Goal: Transaction & Acquisition: Purchase product/service

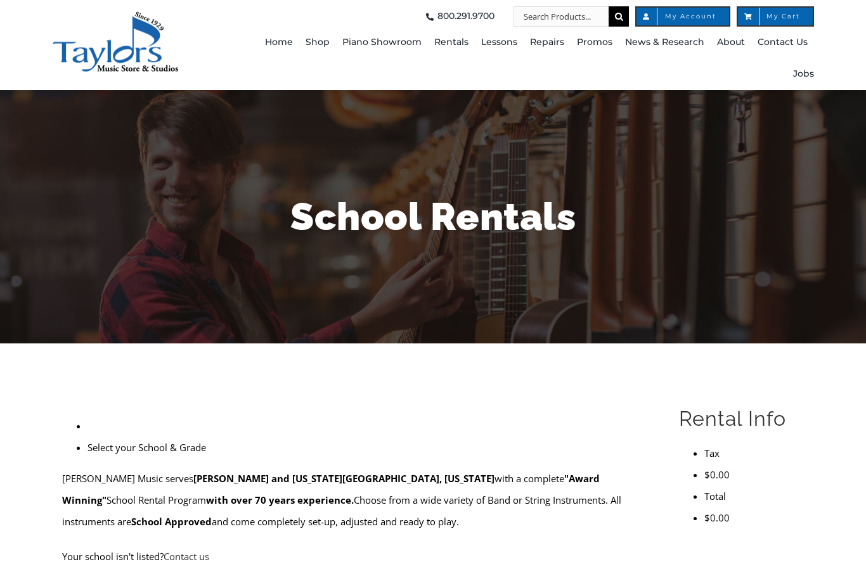
click at [691, 18] on span "My Account" at bounding box center [682, 16] width 67 height 6
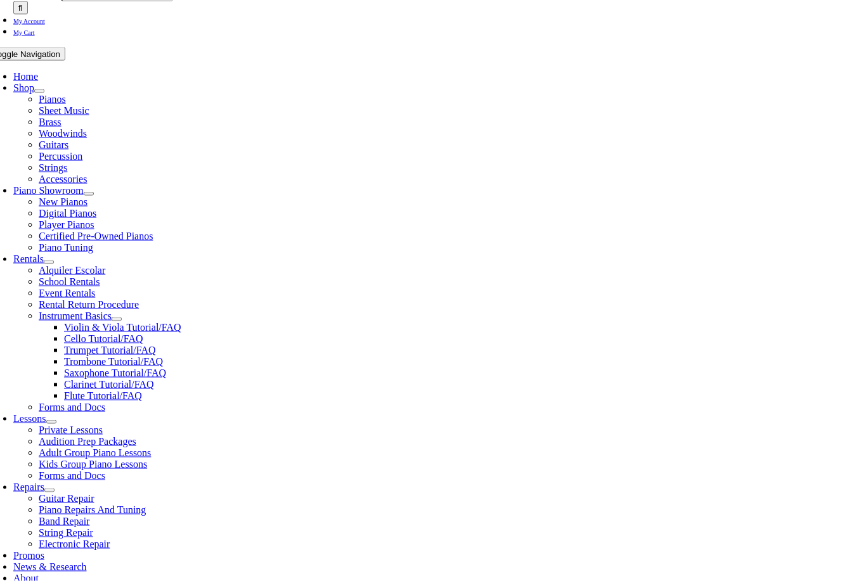
scroll to position [208, 0]
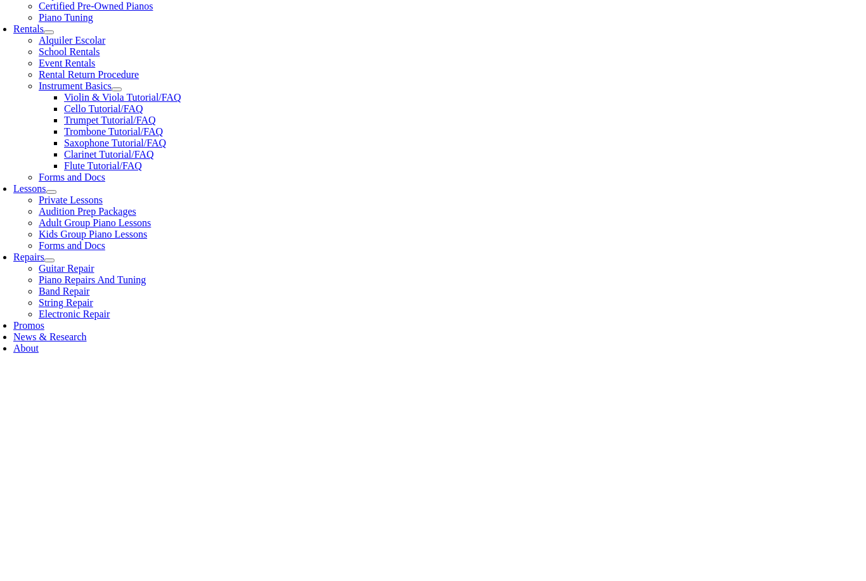
scroll to position [474, 0]
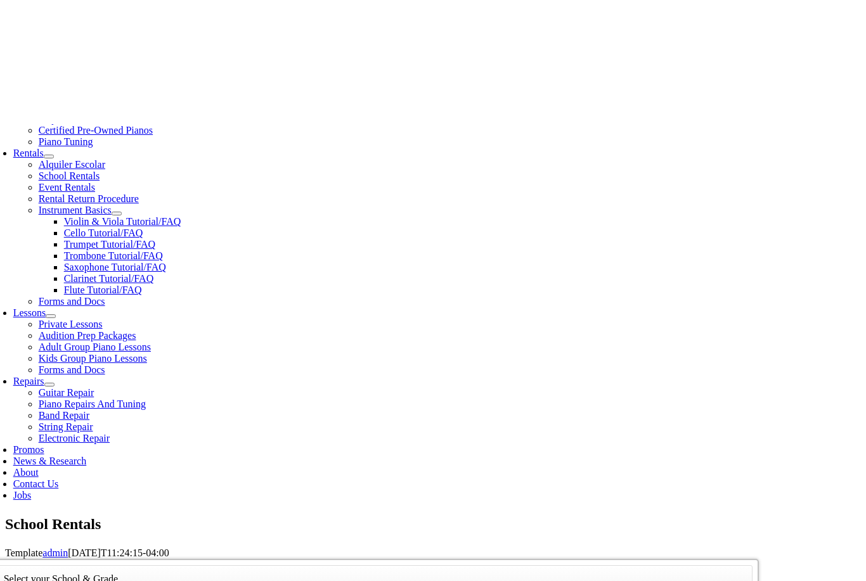
scroll to position [311, 0]
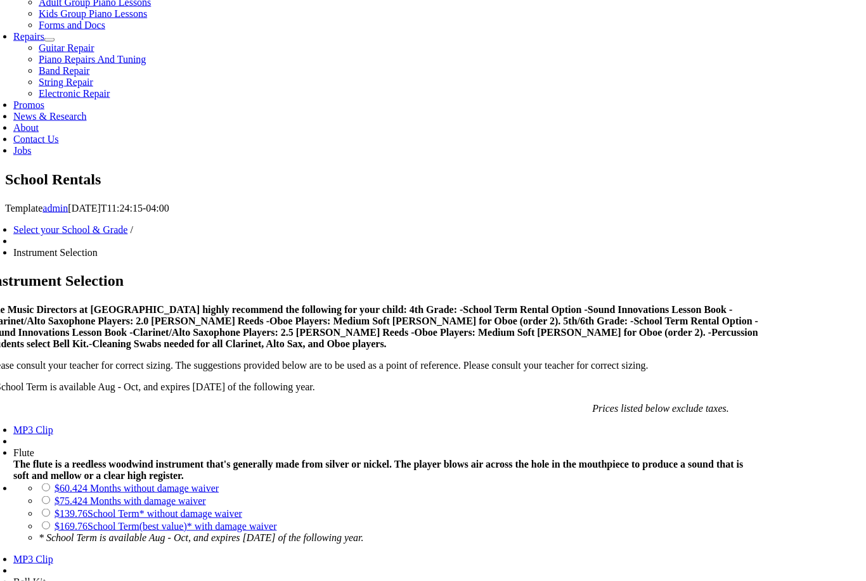
scroll to position [657, 0]
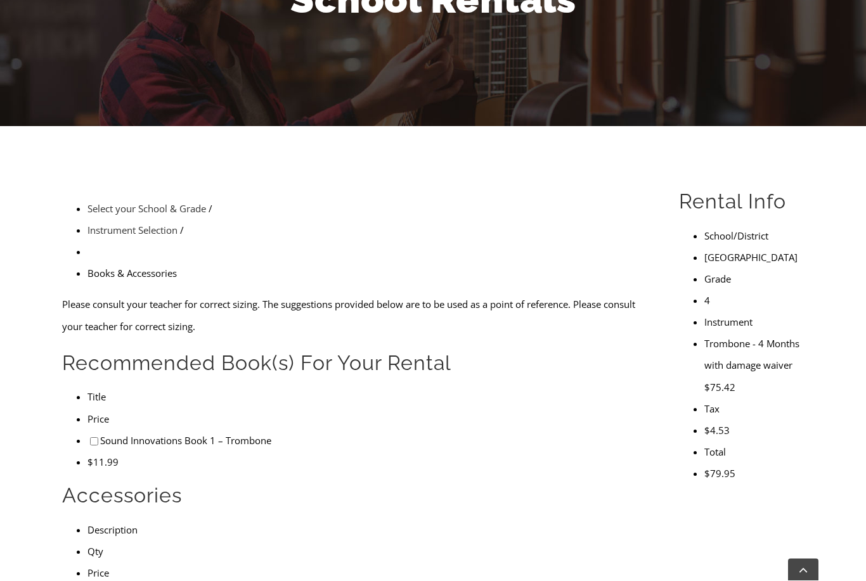
scroll to position [217, 0]
click at [90, 437] on input"] "checkbox" at bounding box center [94, 441] width 8 height 8
checkbox input"] "true"
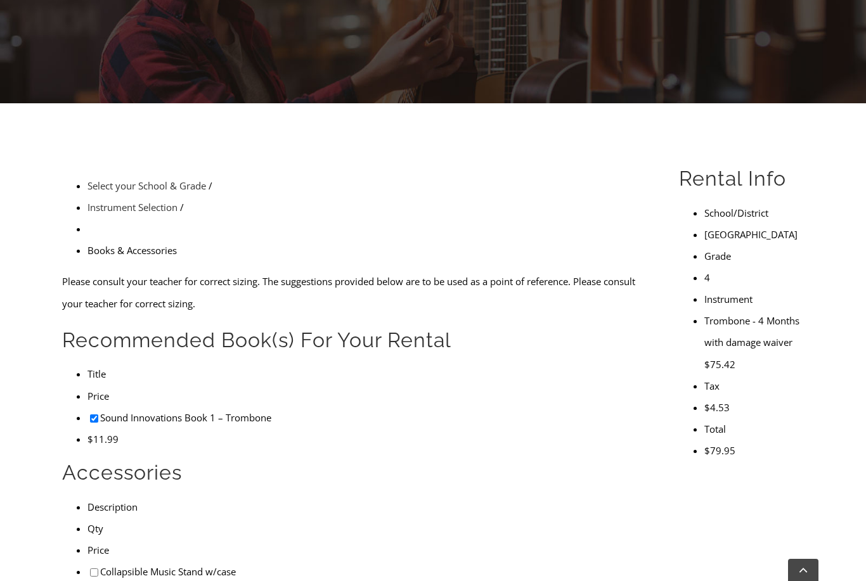
scroll to position [213, 0]
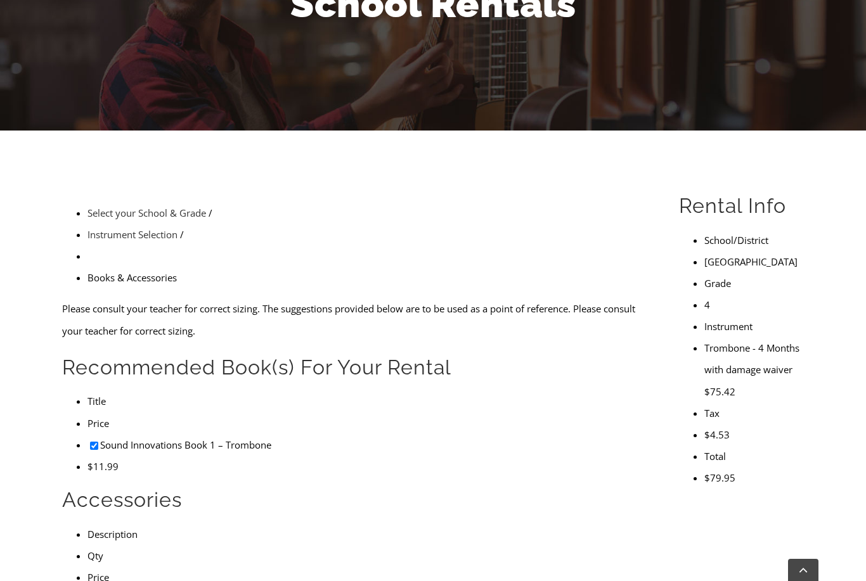
checkbox input"] "false"
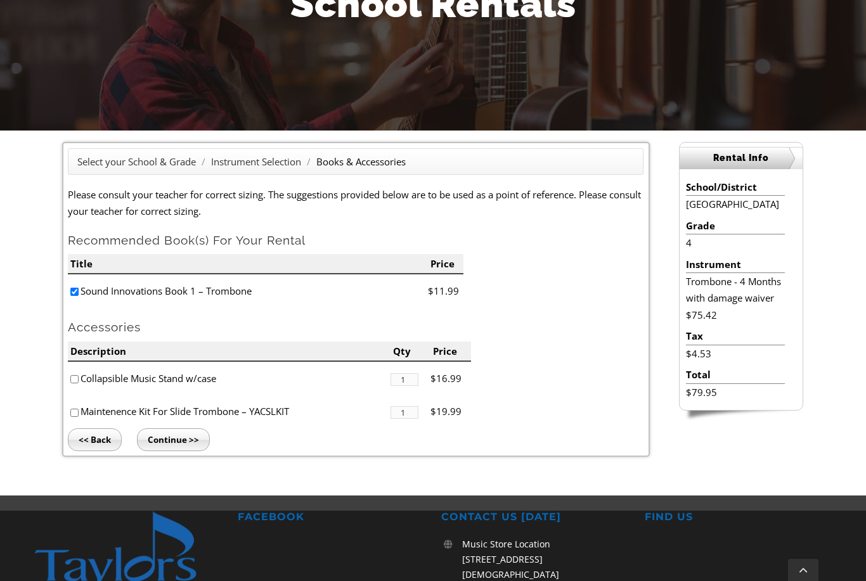
click at [736, 155] on h2 "Rental Info" at bounding box center [740, 158] width 123 height 22
click at [756, 157] on h2 "Rental Info" at bounding box center [740, 158] width 123 height 22
click at [245, 166] on link "Instrument Selection" at bounding box center [256, 161] width 90 height 13
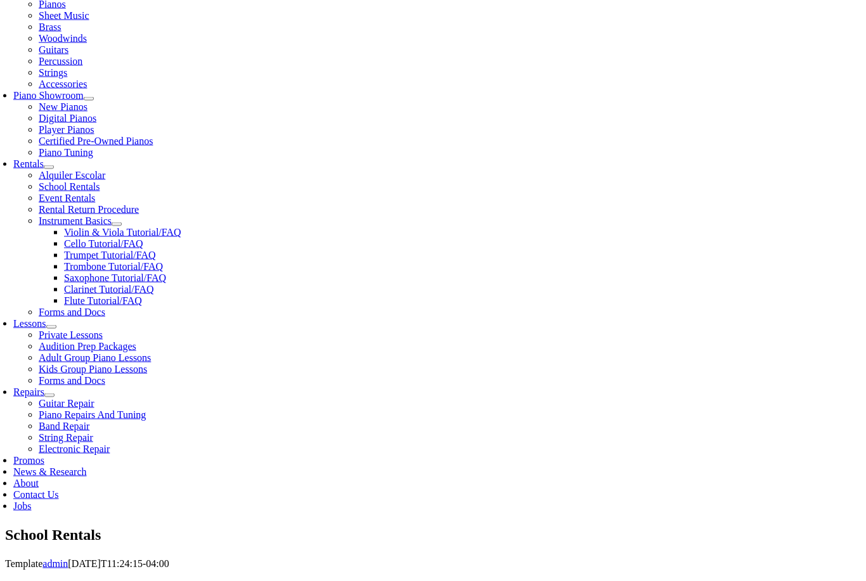
scroll to position [325, 0]
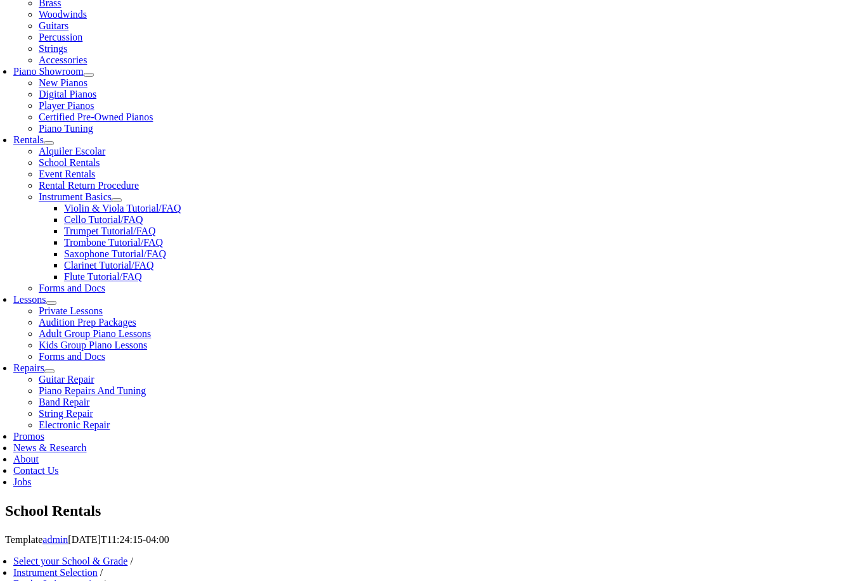
type input "1"
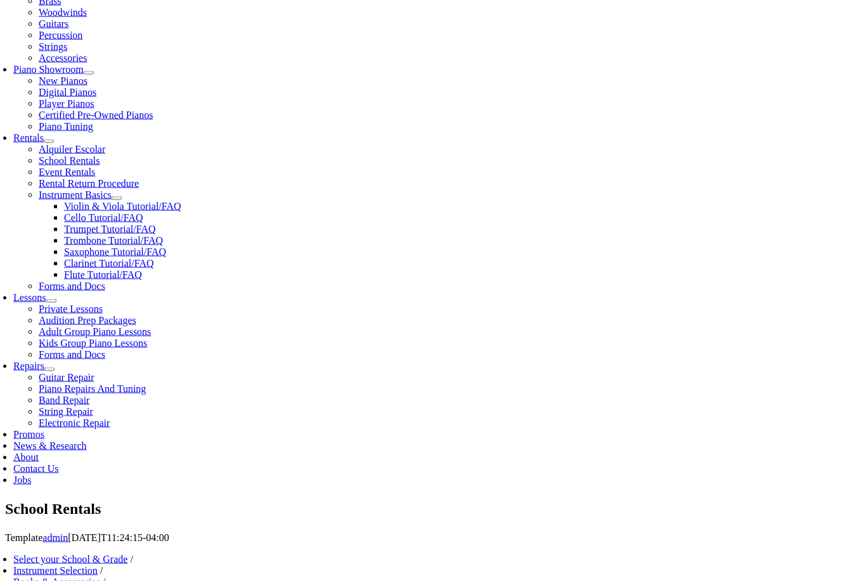
type input "Britton"
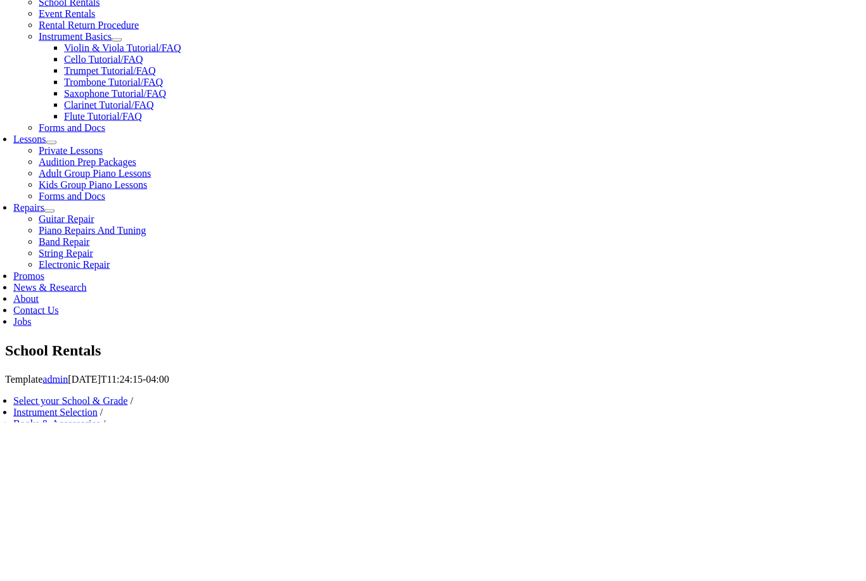
type input "Gavitt"
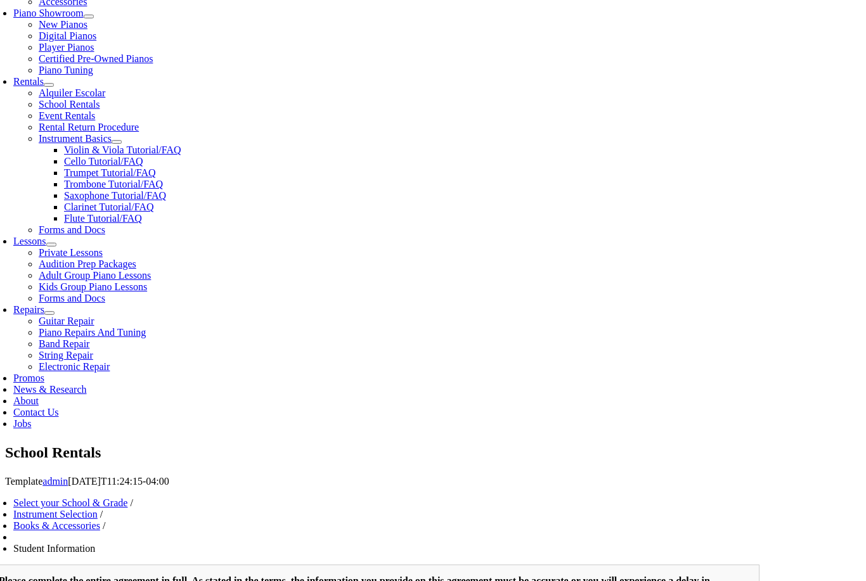
scroll to position [383, 0]
type input "ikea"
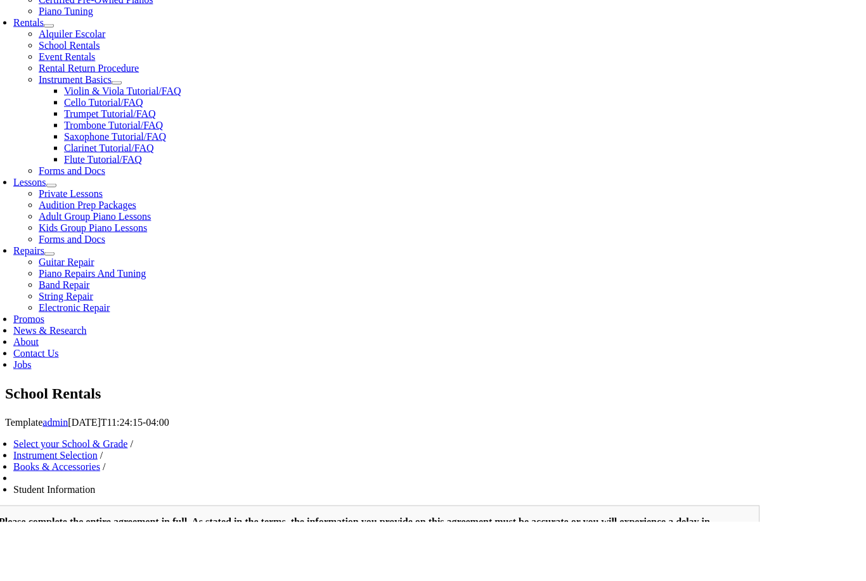
type input "610834018-"
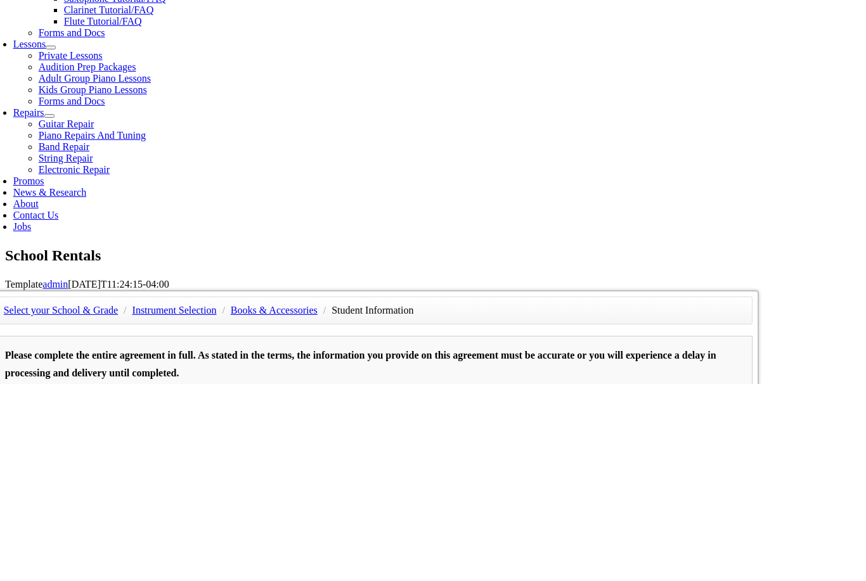
type input "27025046"
type input "02/26/1979"
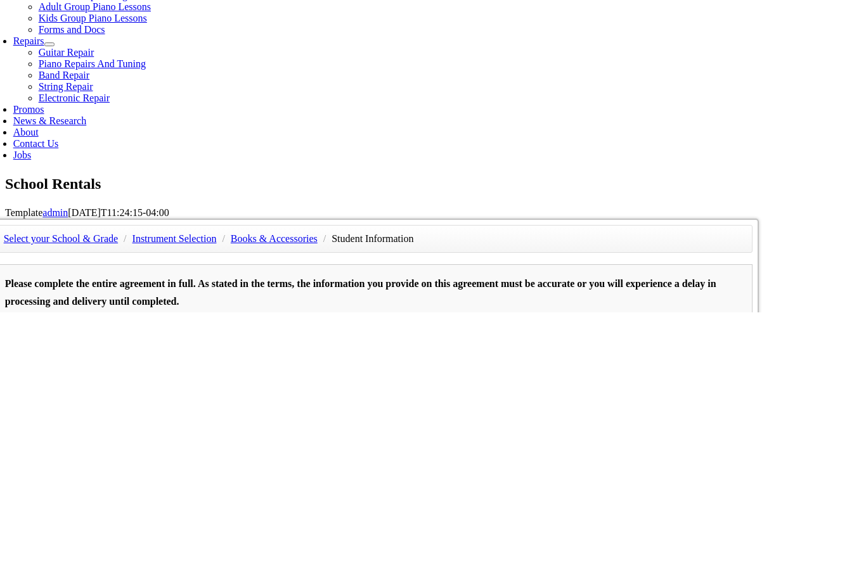
type input "Sharon"
type input "2158473433"
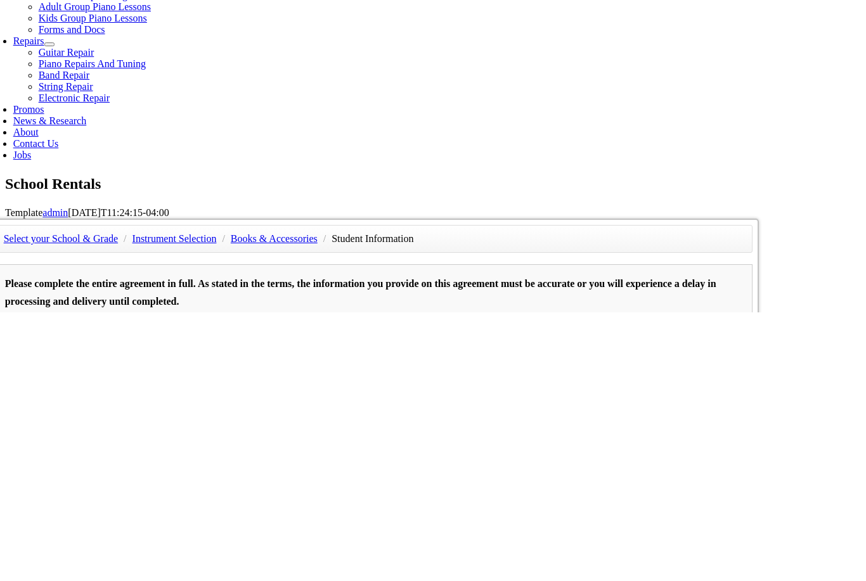
type input "Comcast"
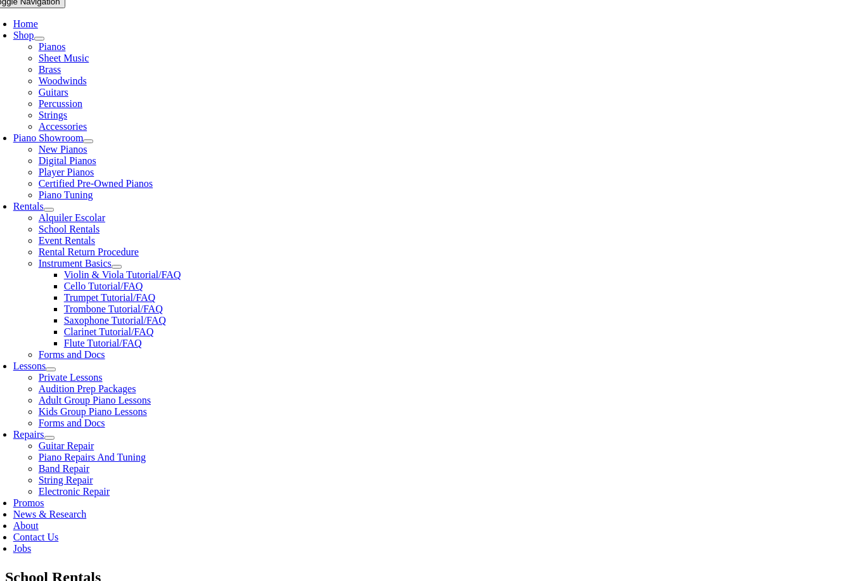
scroll to position [243, 0]
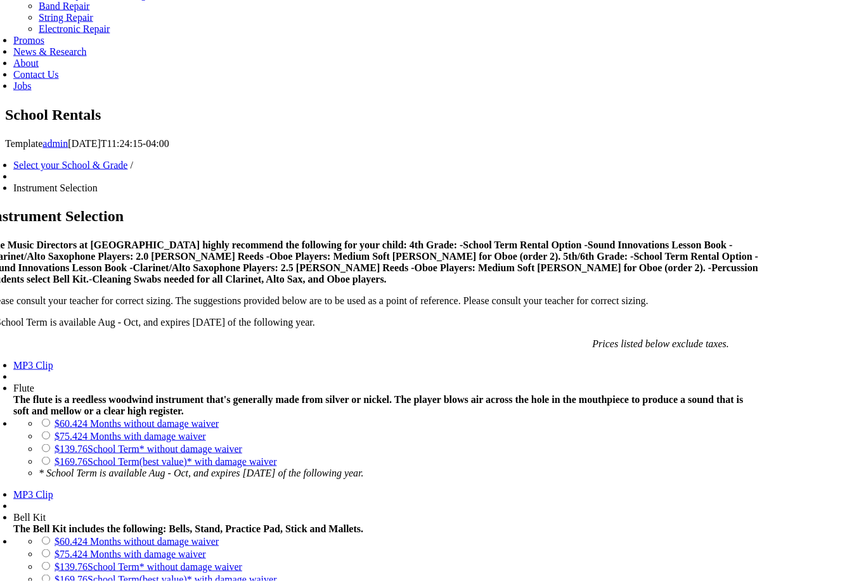
scroll to position [721, 0]
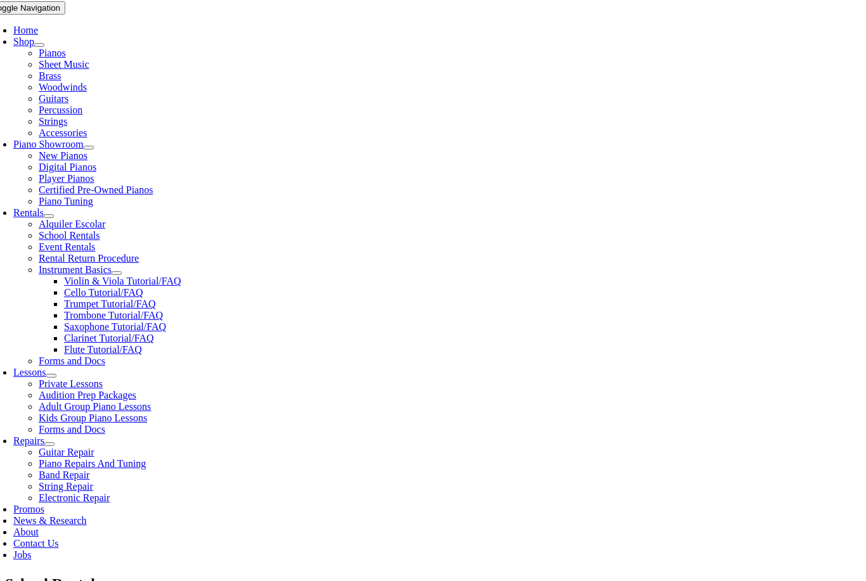
scroll to position [253, 0]
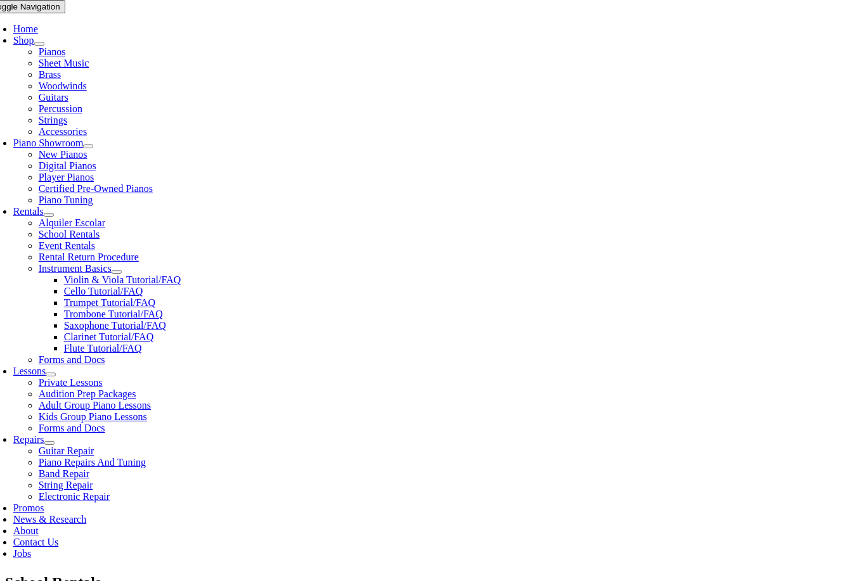
checkbox input"] "true"
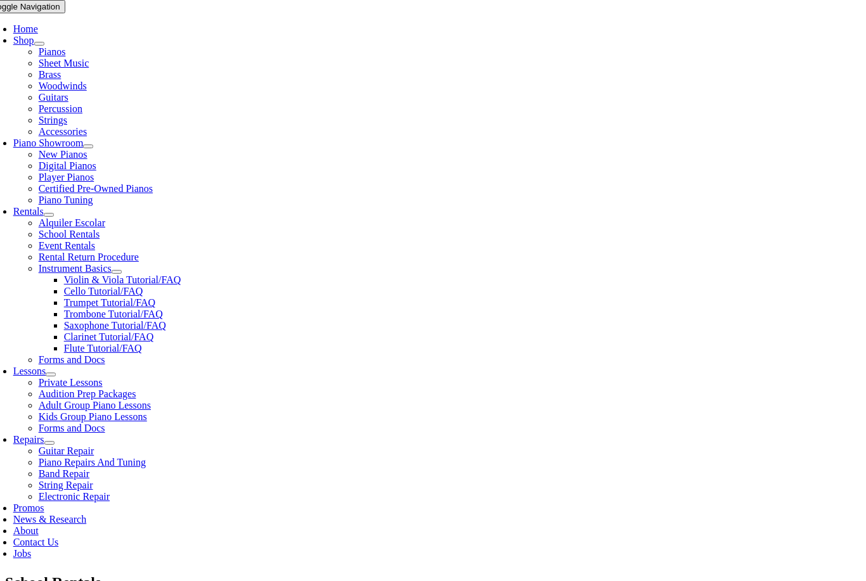
checkbox input"] "true"
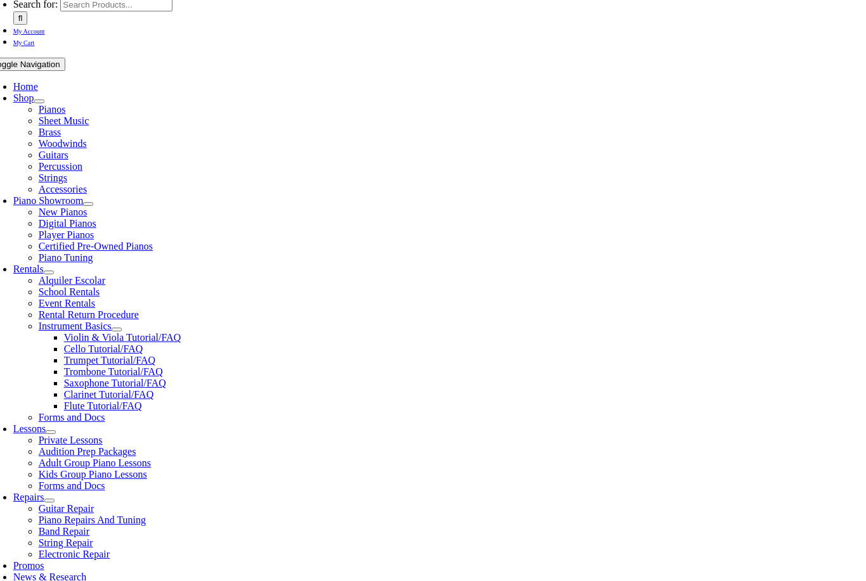
type input "1"
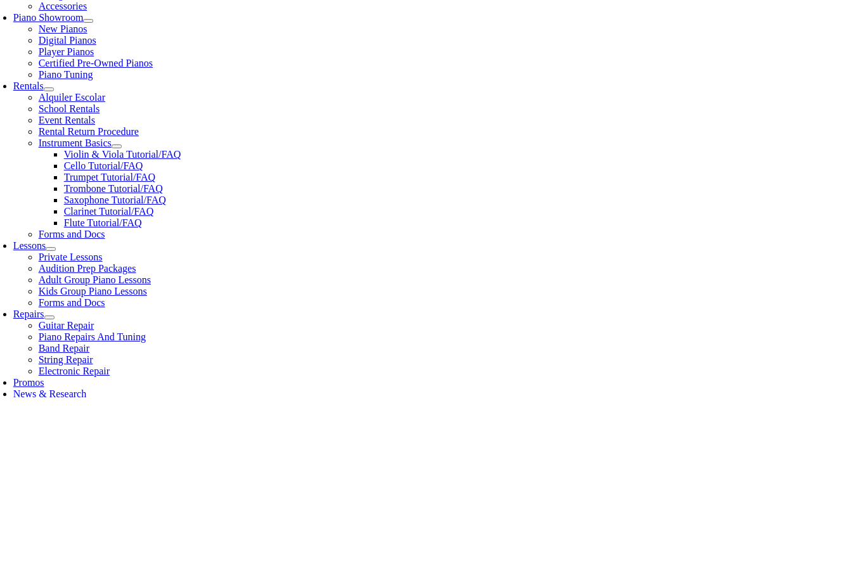
scroll to position [1, 0]
type input "Britton"
type input "[PERSON_NAME]"
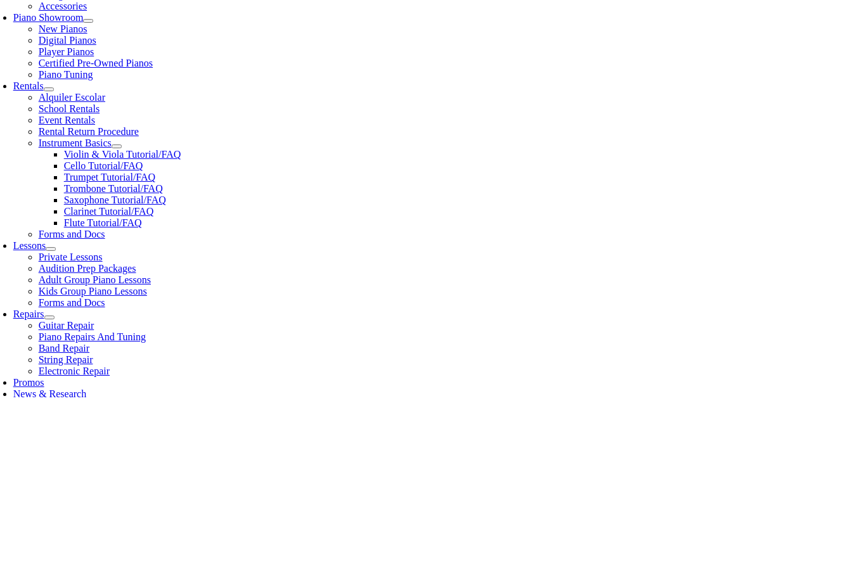
type input "IKEA"
type input "6108340180"
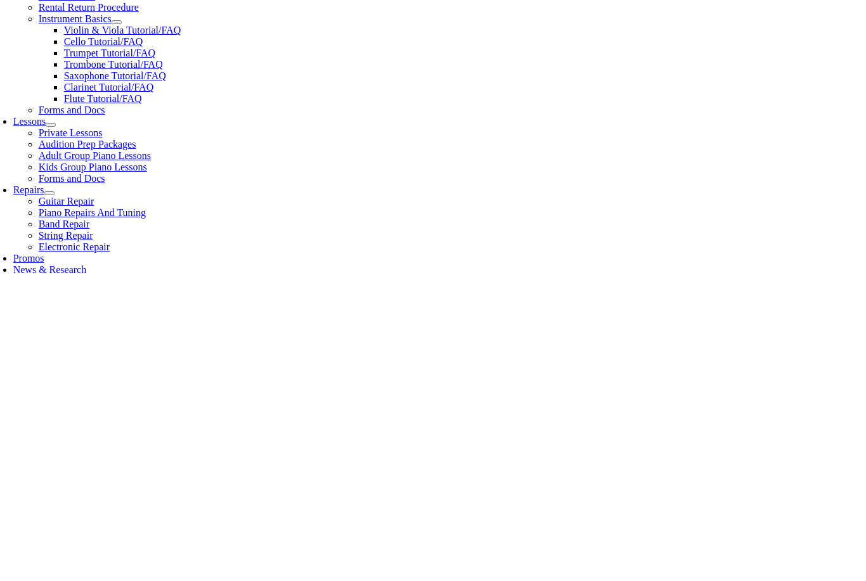
type input "27025046"
type input "02/26/1979"
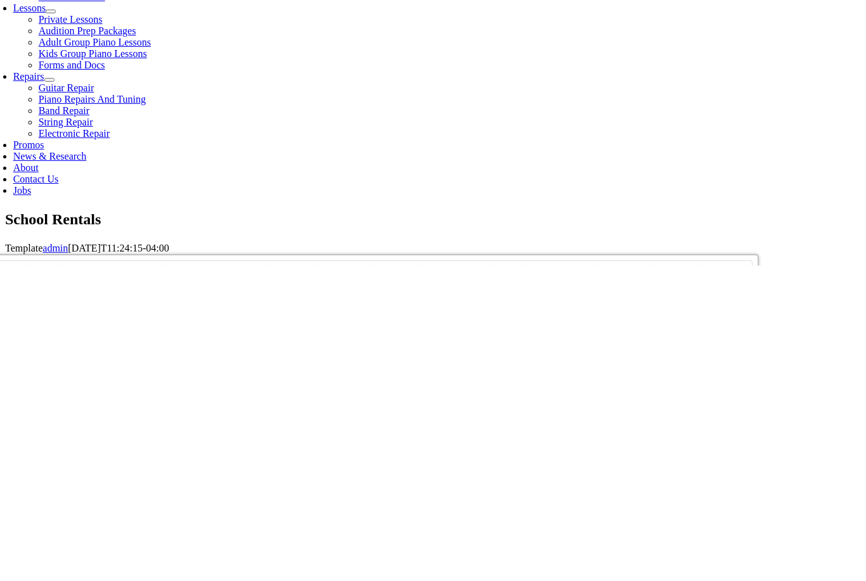
scroll to position [301, 0]
type input "Sharon"
type input "2158473433"
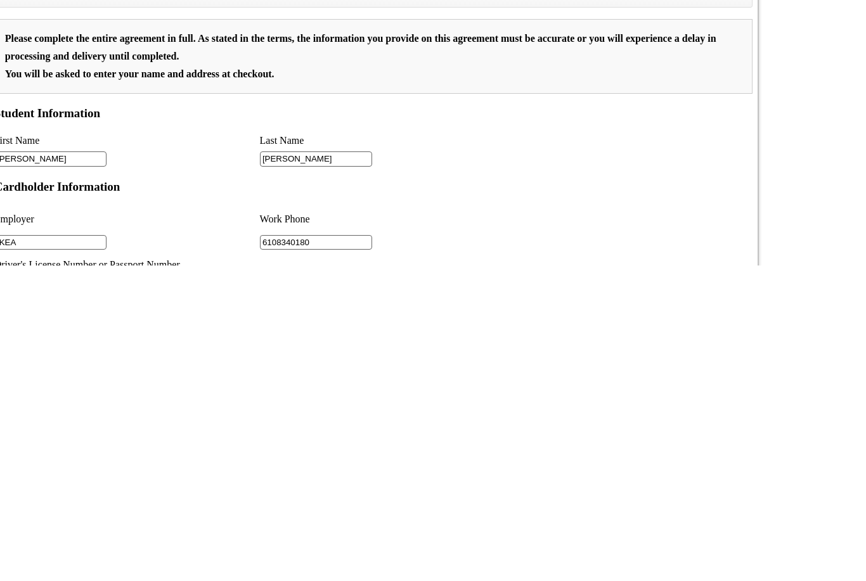
scroll to position [581, 0]
type input "Comcast"
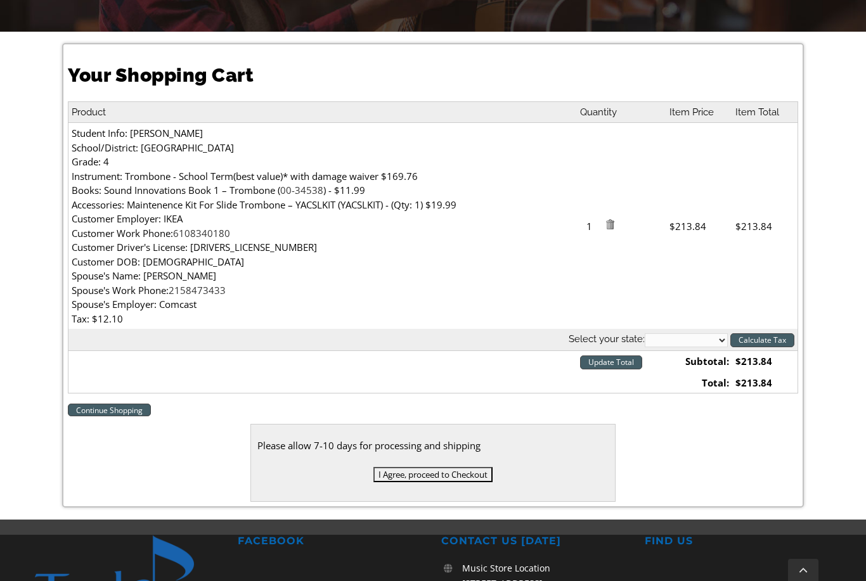
scroll to position [321, 0]
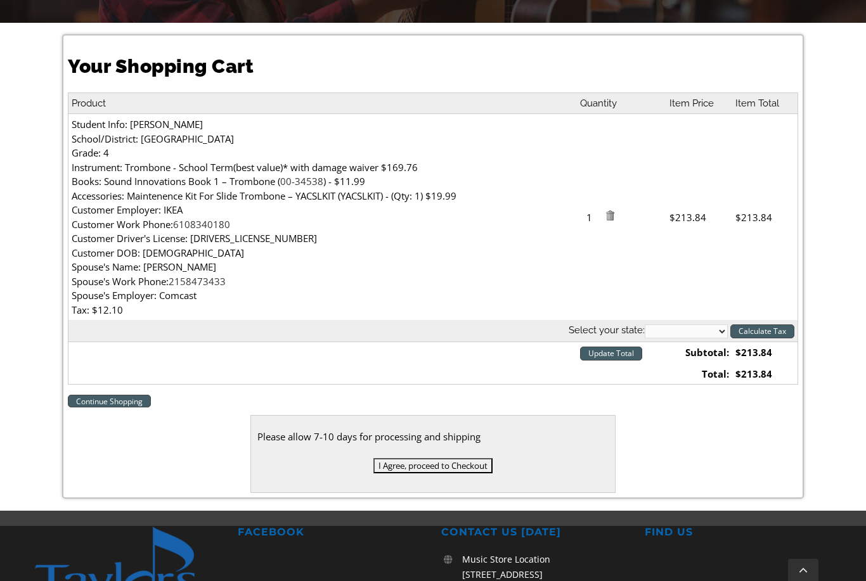
click at [673, 325] on select "[US_STATE] [US_STATE] [US_STATE] [US_STATE] [US_STATE] [US_STATE] [US_STATE] [U…" at bounding box center [686, 332] width 83 height 14
select select "PA"
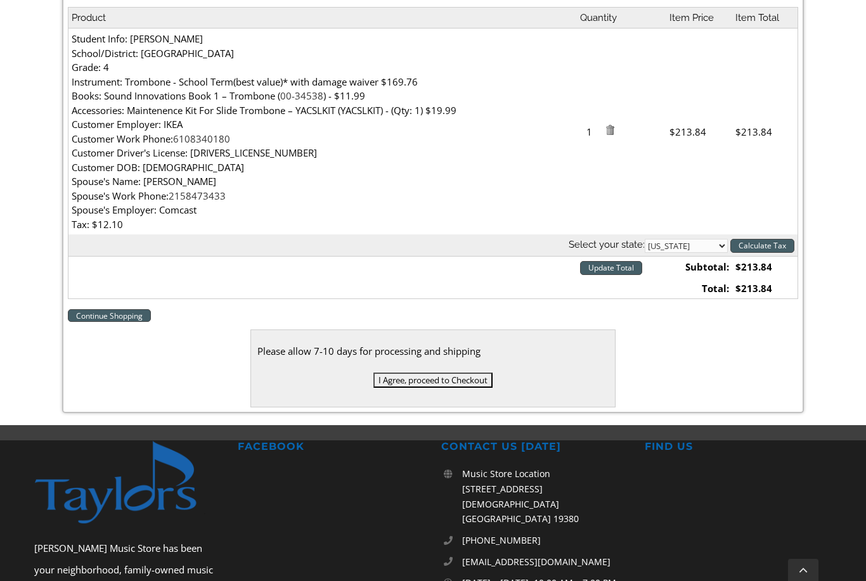
scroll to position [408, 0]
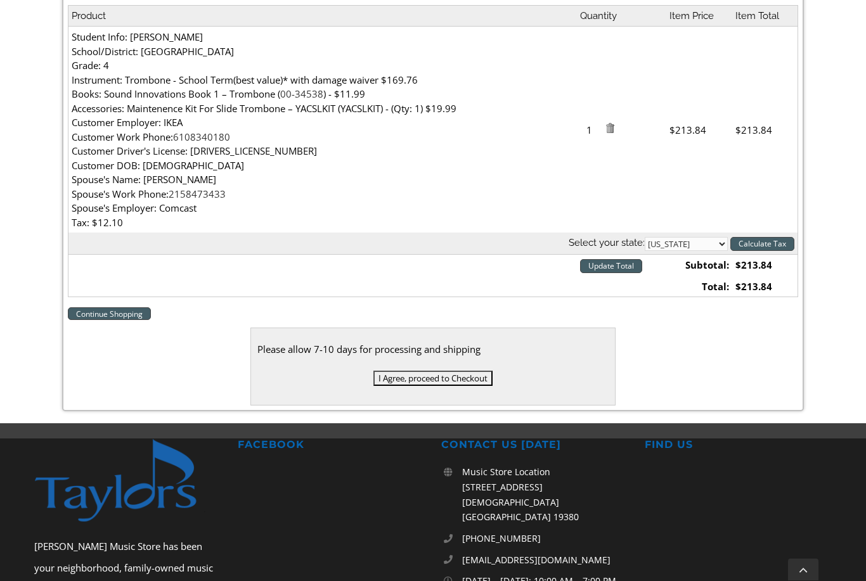
click at [448, 377] on input "I Agree, proceed to Checkout" at bounding box center [432, 378] width 119 height 15
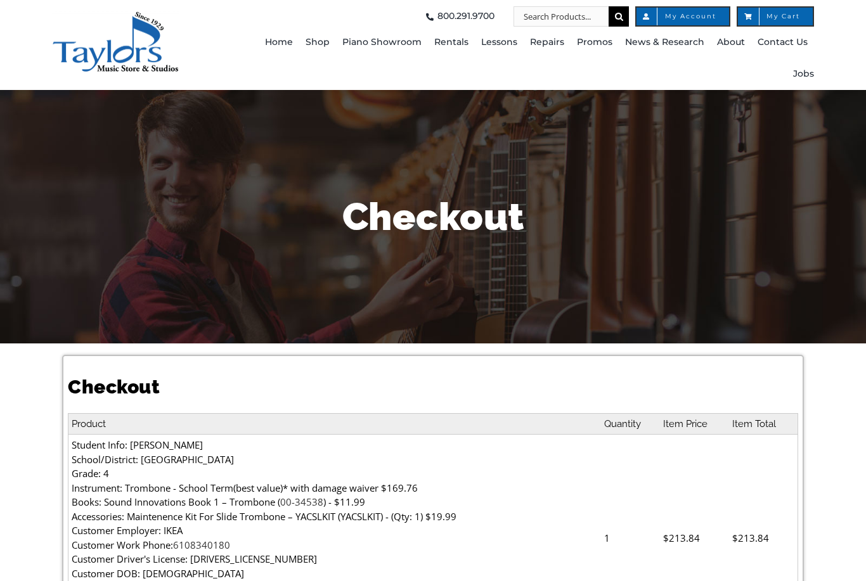
select select
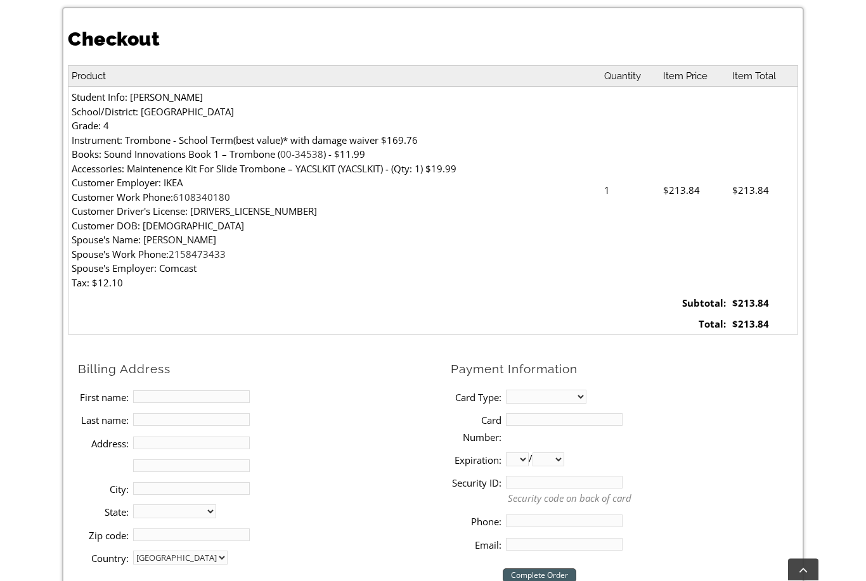
scroll to position [349, 0]
click at [167, 392] on input "First name:" at bounding box center [191, 396] width 117 height 13
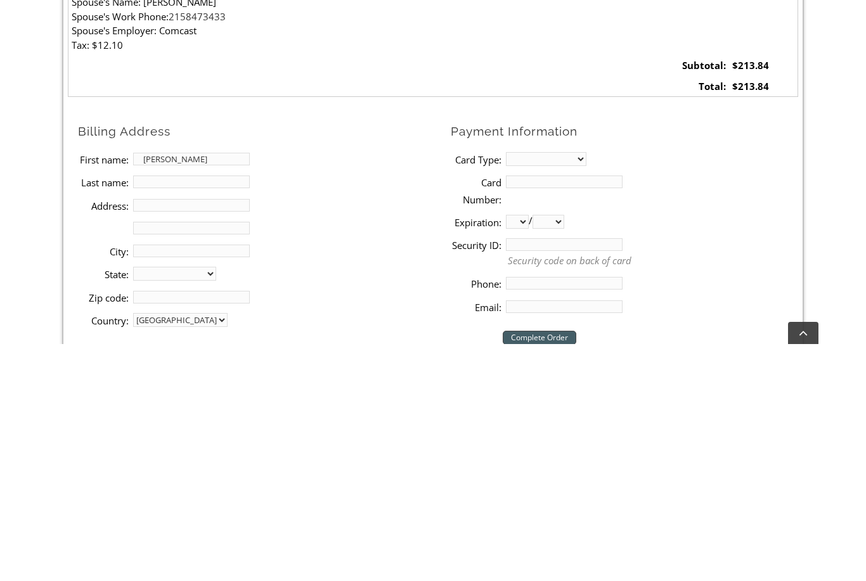
type input "[PERSON_NAME]"
click at [164, 413] on input "Last name:" at bounding box center [191, 419] width 117 height 13
type input "[PERSON_NAME]"
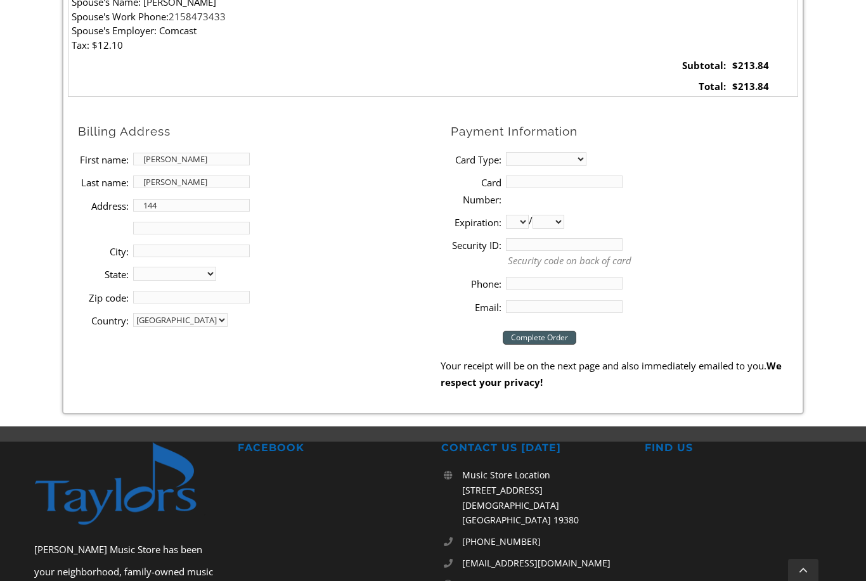
click at [202, 204] on input "144" at bounding box center [191, 205] width 117 height 13
type input "[STREET_ADDRESS]"
click at [155, 245] on input "City:" at bounding box center [191, 251] width 117 height 13
type input "Audubon"
click at [171, 267] on select "[US_STATE] [US_STATE] [US_STATE] [US_STATE] [US_STATE] [US_STATE] [US_STATE] [U…" at bounding box center [174, 274] width 83 height 14
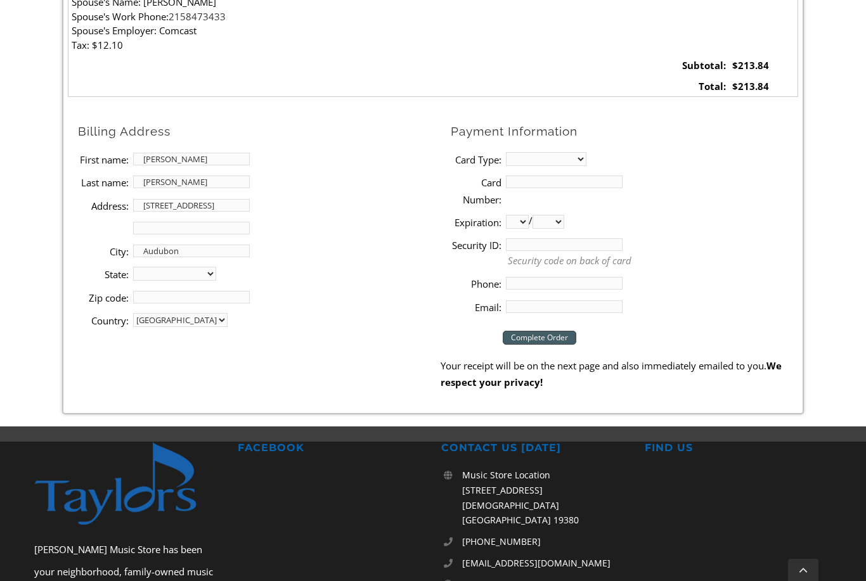
select select "PA"
click at [169, 291] on input "Zip code:" at bounding box center [191, 297] width 117 height 13
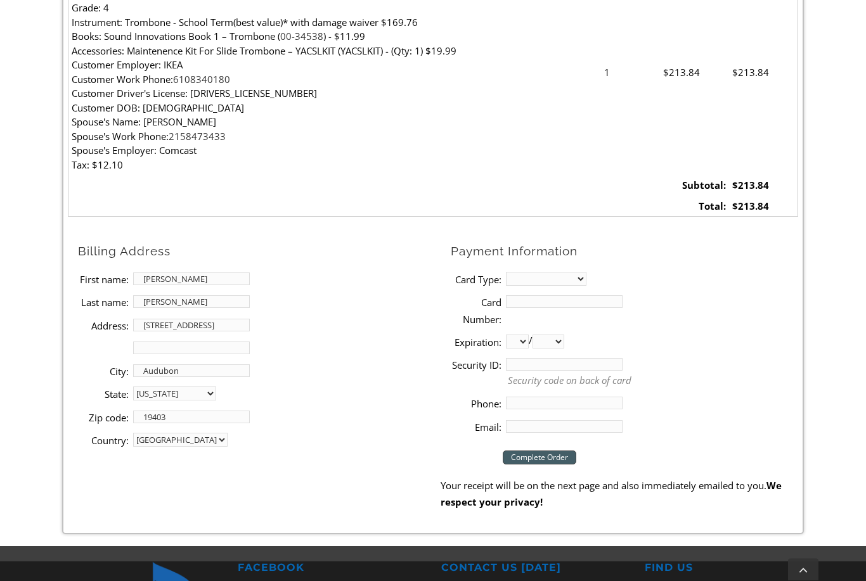
type input "19403"
click at [537, 275] on select "MasterCard Visa American Express Discover" at bounding box center [546, 280] width 80 height 14
select select "mastercard"
click at [529, 300] on input "Card Number:" at bounding box center [564, 301] width 117 height 13
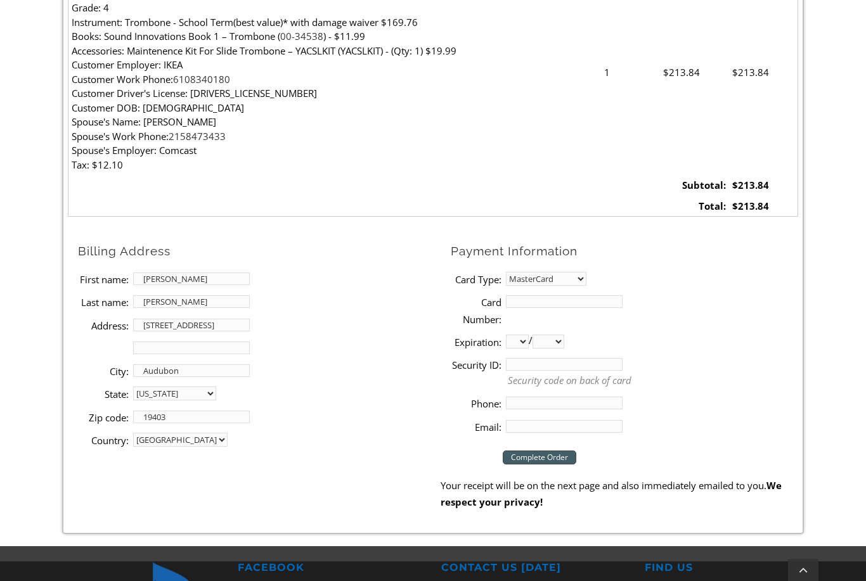
scroll to position [465, 0]
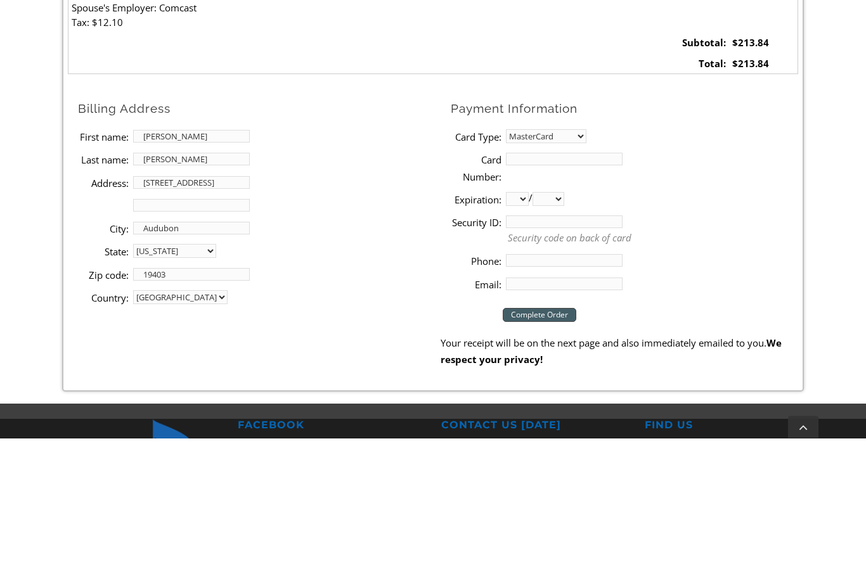
type input "[CREDIT_CARD_NUMBER]"
select select "02"
select select "2030"
type input "6105470588"
click at [516, 421] on input "Email:" at bounding box center [564, 427] width 117 height 13
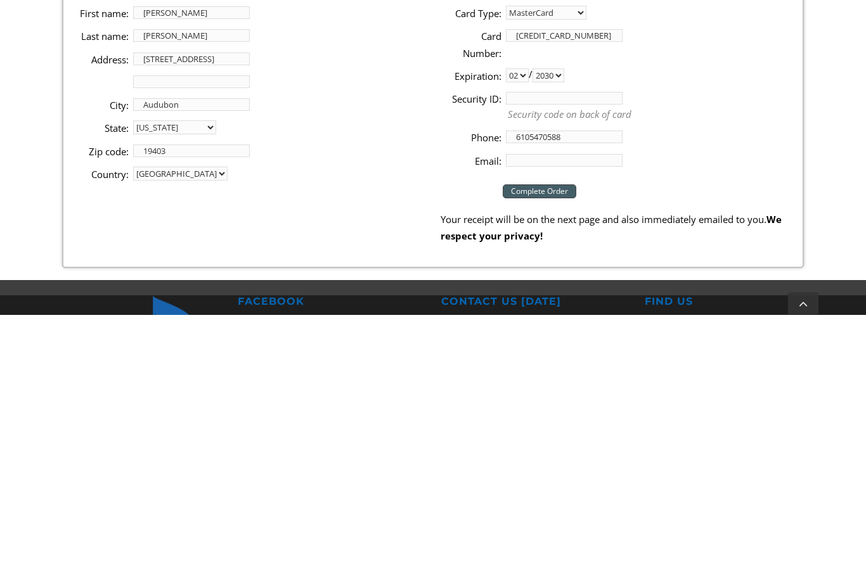
type input "[EMAIL_ADDRESS][DOMAIN_NAME]"
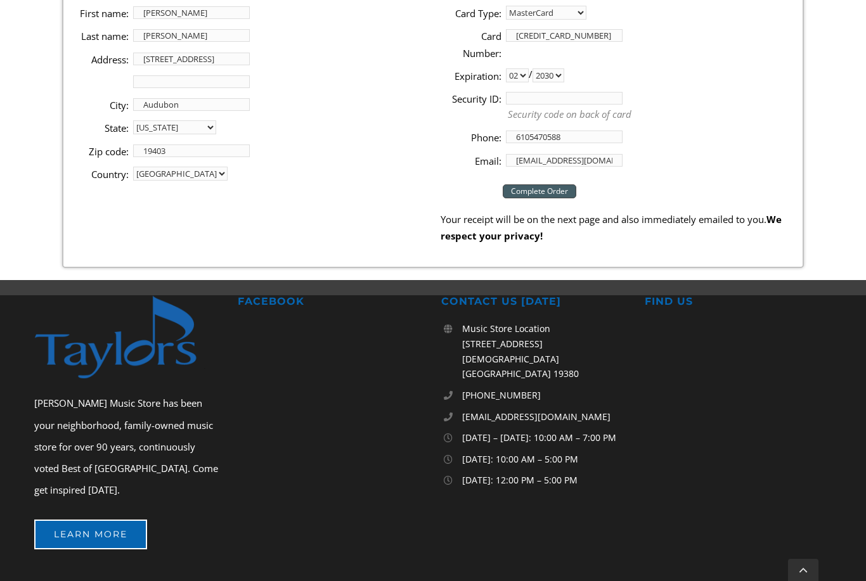
click at [524, 93] on input "Security ID:" at bounding box center [564, 98] width 117 height 13
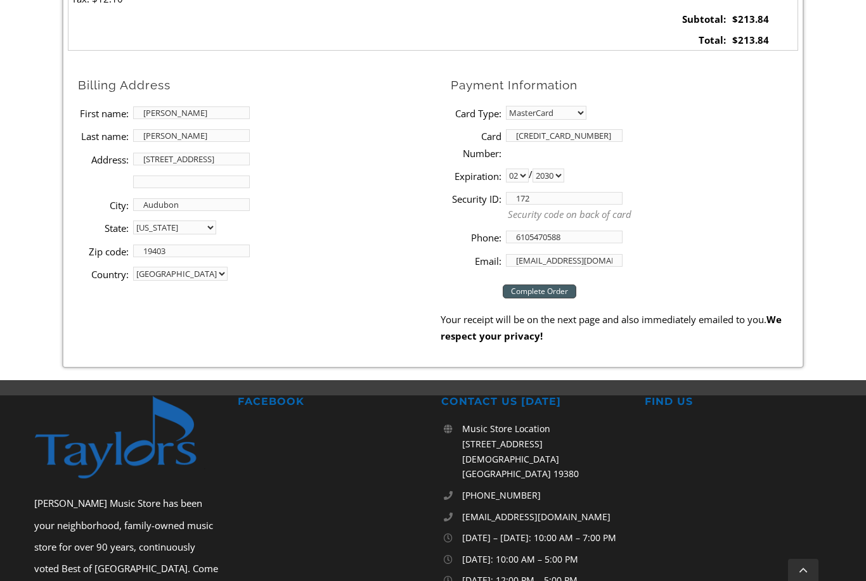
scroll to position [618, 0]
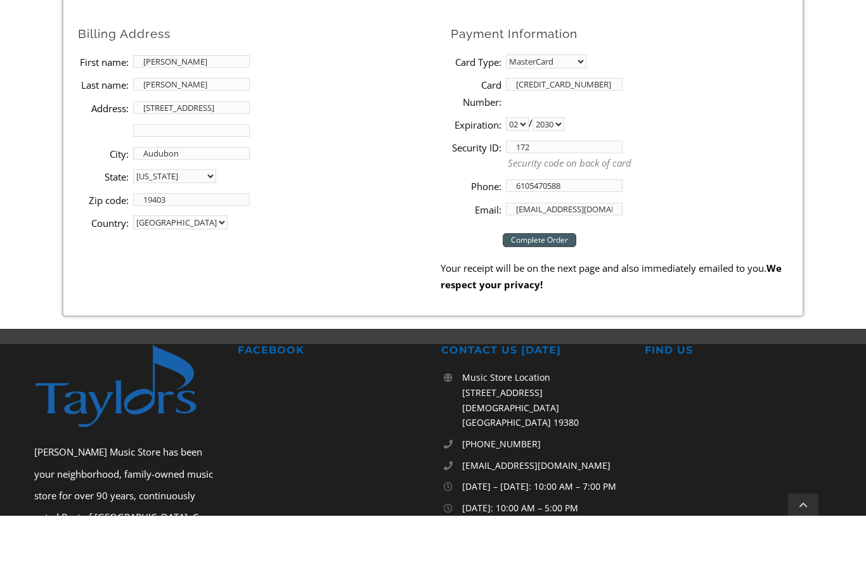
type input "172"
click at [529, 299] on input "Complete Order" at bounding box center [540, 306] width 74 height 14
